Goal: Task Accomplishment & Management: Use online tool/utility

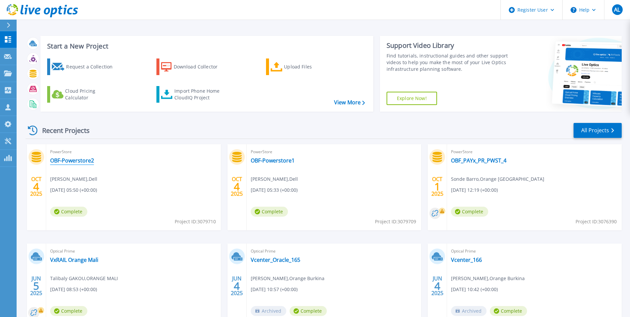
click at [71, 160] on link "OBF-Powerstore2" at bounding box center [72, 160] width 44 height 7
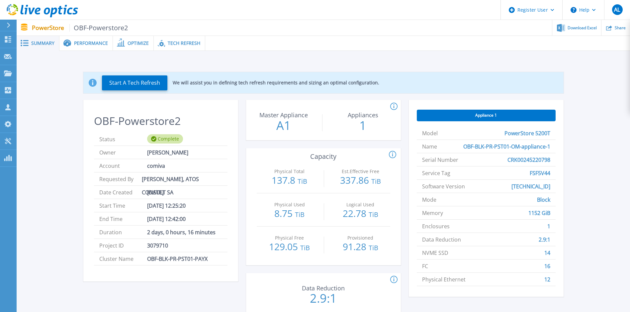
click at [537, 172] on span "FSF5V44" at bounding box center [540, 172] width 21 height 13
copy span "FSF5V44"
